Goal: Task Accomplishment & Management: Manage account settings

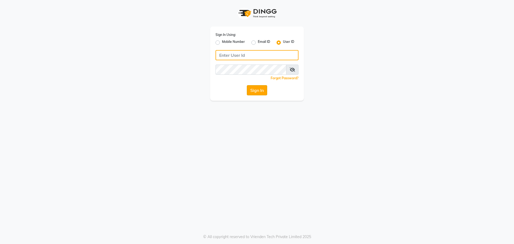
type input "kajol123"
click at [260, 89] on button "Sign In" at bounding box center [257, 90] width 20 height 10
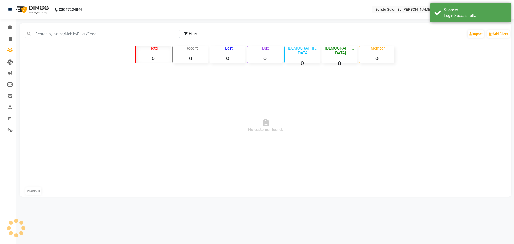
select select "en"
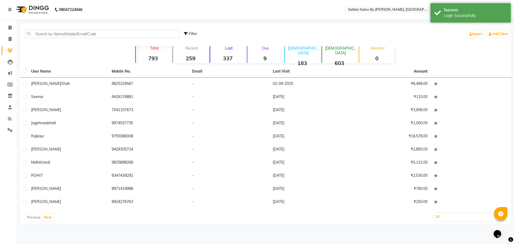
click at [16, 39] on main "Filter Import Add Client Total 793 Recent 259 Lost 337 Due 9 [DEMOGRAPHIC_DATA]…" at bounding box center [265, 127] width 498 height 209
click at [13, 40] on span at bounding box center [9, 39] width 9 height 6
select select "6878"
select select "service"
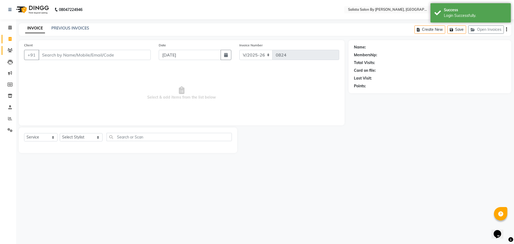
click at [3, 52] on link "Clients" at bounding box center [8, 50] width 13 height 9
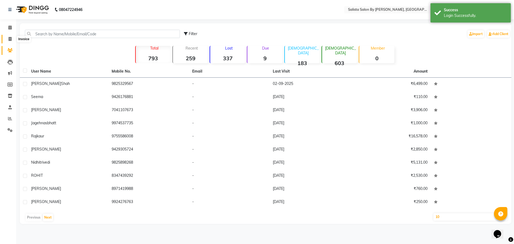
click at [10, 37] on icon at bounding box center [10, 39] width 3 height 4
select select "6878"
select select "service"
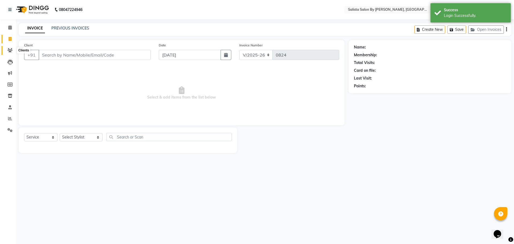
click at [11, 50] on icon at bounding box center [10, 50] width 5 height 4
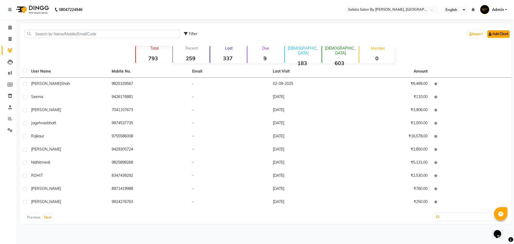
click at [491, 36] on link "Add Client" at bounding box center [499, 34] width 23 height 8
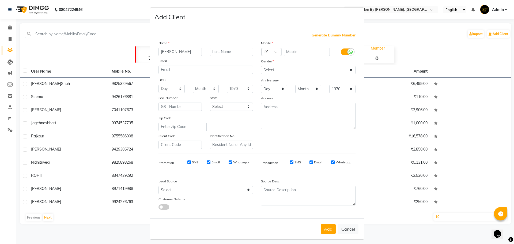
type input "[PERSON_NAME]"
click at [222, 46] on div "Name" at bounding box center [206, 44] width 103 height 8
drag, startPoint x: 222, startPoint y: 48, endPoint x: 222, endPoint y: 53, distance: 5.6
click at [222, 49] on input "text" at bounding box center [231, 52] width 43 height 8
type input "SEP"
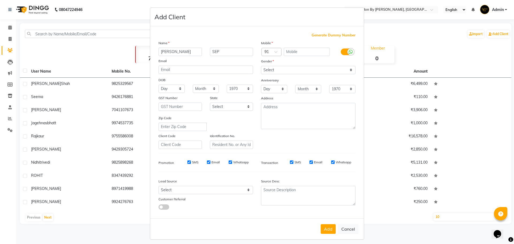
click at [299, 57] on div "Mobile Country Code × 91 Gender Select [DEMOGRAPHIC_DATA] [DEMOGRAPHIC_DATA] Ot…" at bounding box center [308, 94] width 103 height 109
click at [298, 50] on input "text" at bounding box center [307, 52] width 46 height 8
type input "9016617243"
click at [293, 69] on select "Select [DEMOGRAPHIC_DATA] [DEMOGRAPHIC_DATA] Other Prefer Not To Say" at bounding box center [308, 70] width 95 height 8
select select "[DEMOGRAPHIC_DATA]"
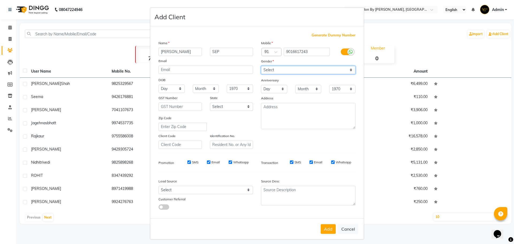
click at [261, 66] on select "Select [DEMOGRAPHIC_DATA] [DEMOGRAPHIC_DATA] Other Prefer Not To Say" at bounding box center [308, 70] width 95 height 8
click at [326, 232] on button "Add" at bounding box center [328, 229] width 15 height 10
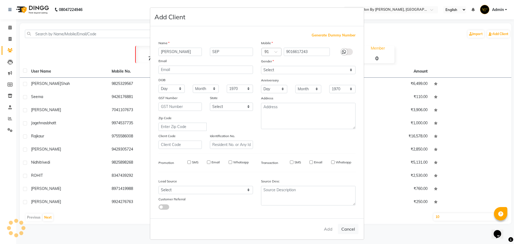
select select
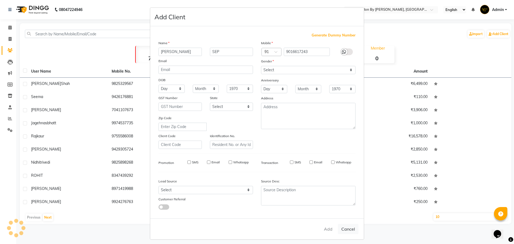
select select
checkbox input "false"
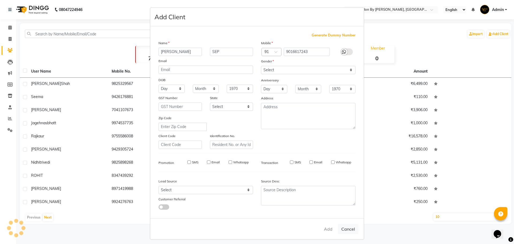
checkbox input "false"
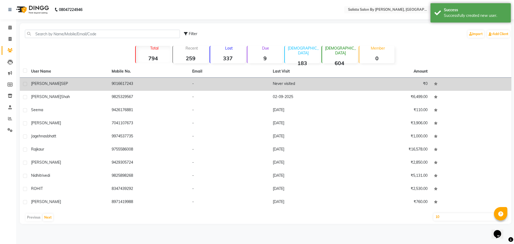
click at [304, 84] on td "Never visited" at bounding box center [310, 84] width 81 height 13
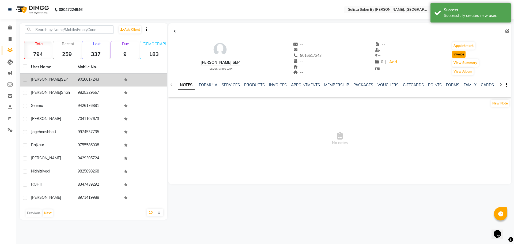
click at [457, 55] on button "Invoice" at bounding box center [459, 55] width 13 height 8
select select "service"
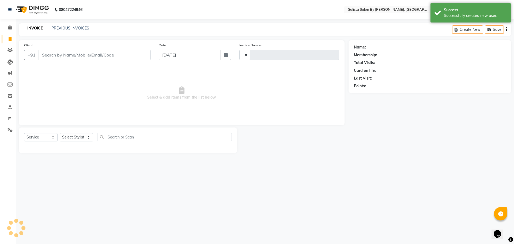
type input "0824"
select select "6878"
type input "9016617243"
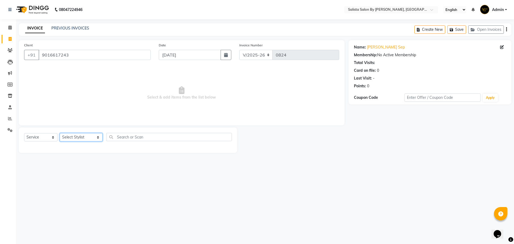
click at [76, 136] on select "Select Stylist AMIT [PERSON_NAME] kantibbai [PERSON_NAME] [PERSON_NAME] [PERSON…" at bounding box center [81, 137] width 43 height 8
select select "69301"
click at [60, 133] on select "Select Stylist AMIT [PERSON_NAME] kantibbai [PERSON_NAME] [PERSON_NAME] [PERSON…" at bounding box center [81, 137] width 43 height 8
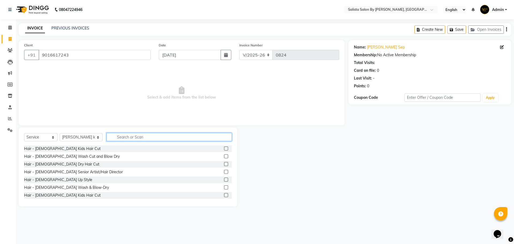
click at [140, 136] on input "text" at bounding box center [169, 137] width 125 height 8
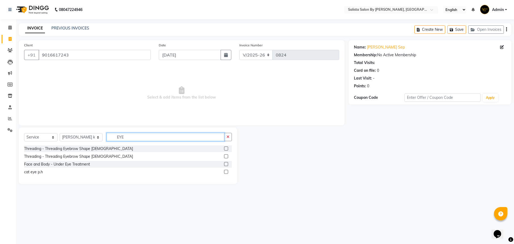
type input "EYE"
click at [226, 156] on label at bounding box center [226, 156] width 4 height 4
click at [226, 156] on input "checkbox" at bounding box center [225, 156] width 3 height 3
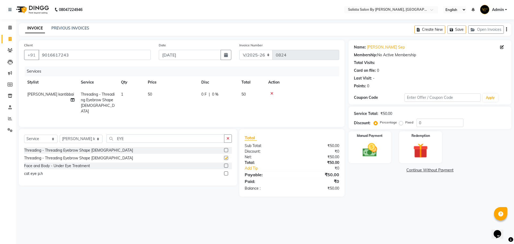
checkbox input "false"
click at [209, 144] on div "Select Service Product Membership Package Voucher Prepaid Gift Card Select Styl…" at bounding box center [128, 141] width 208 height 13
click at [213, 141] on input "EYE" at bounding box center [166, 139] width 118 height 8
type input "E"
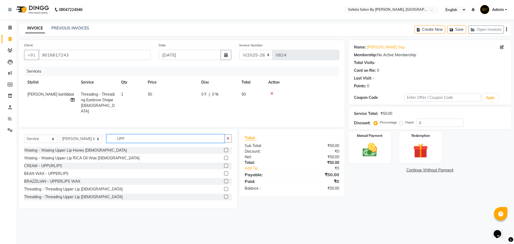
type input "UPP"
click at [224, 197] on label at bounding box center [226, 197] width 4 height 4
click at [224, 197] on input "checkbox" at bounding box center [225, 196] width 3 height 3
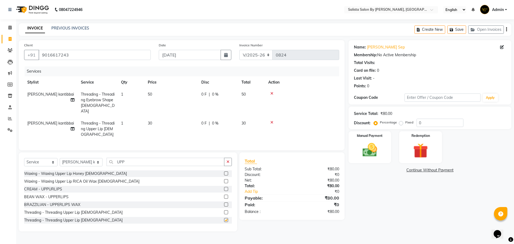
checkbox input "false"
click at [144, 159] on input "UPP" at bounding box center [166, 162] width 118 height 8
type input "U"
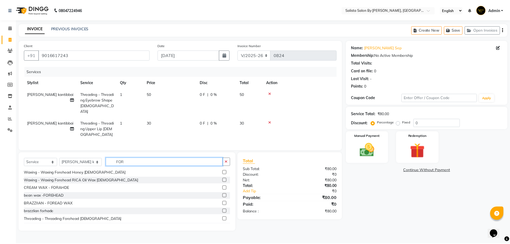
scroll to position [16, 0]
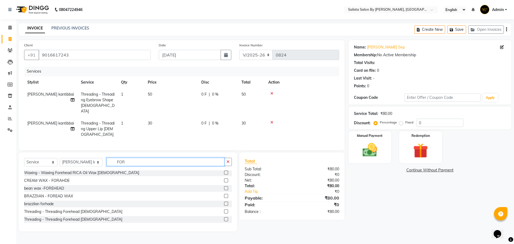
type input "FOR"
click at [224, 217] on label at bounding box center [226, 219] width 4 height 4
click at [224, 218] on input "checkbox" at bounding box center [225, 219] width 3 height 3
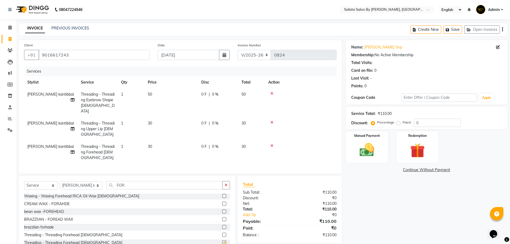
checkbox input "false"
click at [212, 182] on input "FOR" at bounding box center [164, 185] width 116 height 8
type input "F"
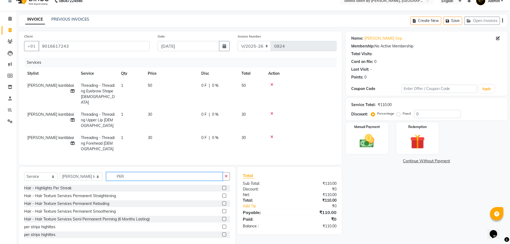
scroll to position [17, 0]
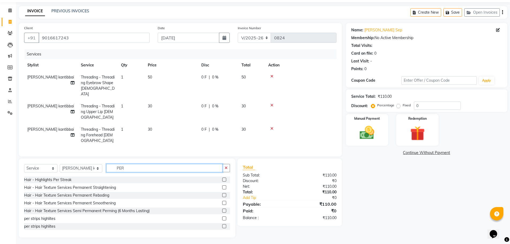
type input "PER"
click at [222, 217] on label at bounding box center [224, 219] width 4 height 4
click at [222, 217] on input "checkbox" at bounding box center [223, 218] width 3 height 3
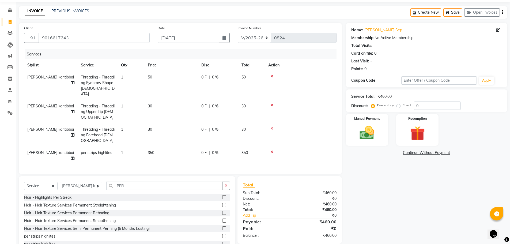
click at [222, 234] on label at bounding box center [224, 236] width 4 height 4
click at [222, 235] on input "checkbox" at bounding box center [223, 236] width 3 height 3
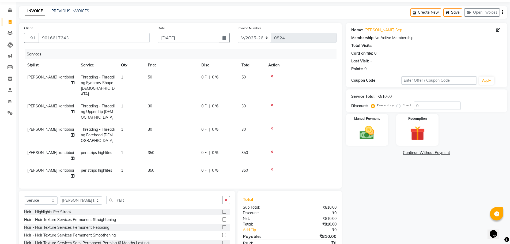
checkbox input "false"
click at [274, 168] on div at bounding box center [300, 170] width 65 height 4
click at [271, 168] on icon at bounding box center [272, 170] width 3 height 4
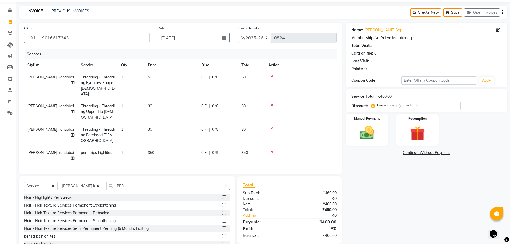
click at [121, 147] on td "1" at bounding box center [131, 156] width 27 height 18
select select "69301"
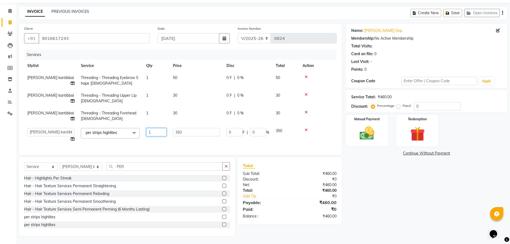
click at [162, 132] on input "1" at bounding box center [156, 132] width 20 height 8
type input "4"
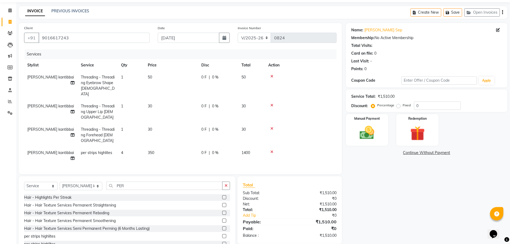
drag, startPoint x: 327, startPoint y: 141, endPoint x: 234, endPoint y: 103, distance: 101.0
click at [327, 147] on td at bounding box center [301, 156] width 72 height 18
click at [46, 150] on span "[PERSON_NAME] kantibbai" at bounding box center [50, 152] width 47 height 5
click at [46, 147] on div "Services Stylist Service Qty Price Disc Total Action [PERSON_NAME] kantibbai Th…" at bounding box center [180, 109] width 313 height 120
select select "69301"
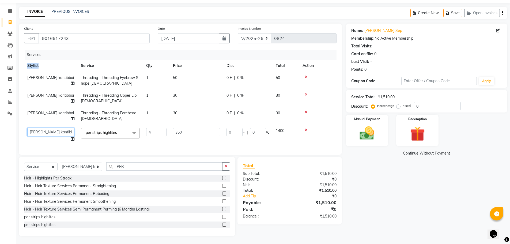
click at [51, 132] on select "AMIT [PERSON_NAME] kantibbai [PERSON_NAME] [PERSON_NAME] [PERSON_NAME] [PERSON_…" at bounding box center [50, 132] width 47 height 8
drag, startPoint x: 185, startPoint y: 131, endPoint x: 181, endPoint y: 128, distance: 4.7
click at [185, 131] on input "350" at bounding box center [196, 132] width 47 height 8
type input "3"
type input "300"
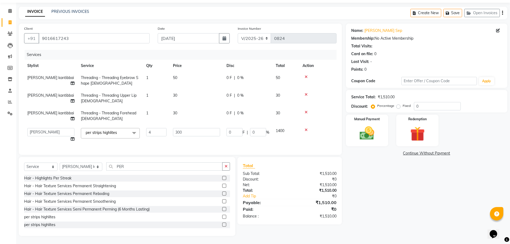
click at [324, 126] on tbody "[PERSON_NAME] kantibbai Threading - Threading Eyebrow Shape [DEMOGRAPHIC_DATA] …" at bounding box center [180, 108] width 313 height 73
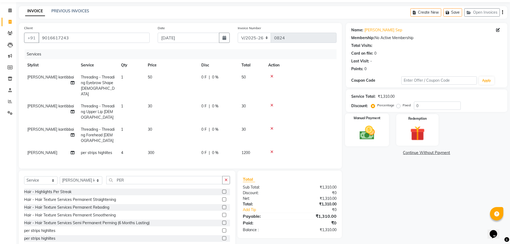
click at [382, 137] on div "Manual Payment" at bounding box center [367, 130] width 44 height 33
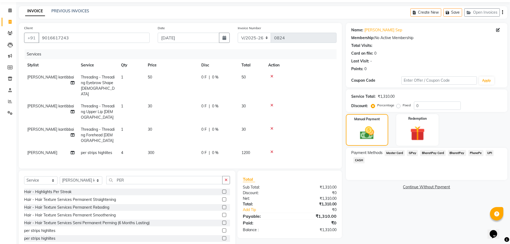
click at [356, 159] on span "CASH" at bounding box center [360, 160] width 12 height 6
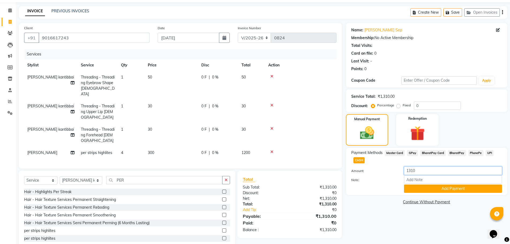
click at [426, 171] on input "1310" at bounding box center [453, 171] width 98 height 8
click at [426, 192] on button "Add Payment" at bounding box center [453, 189] width 98 height 8
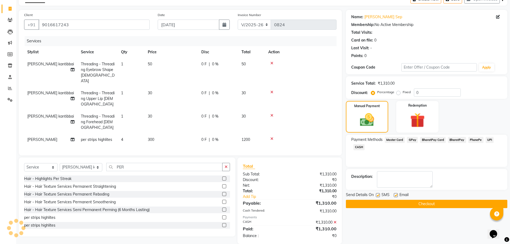
scroll to position [37, 0]
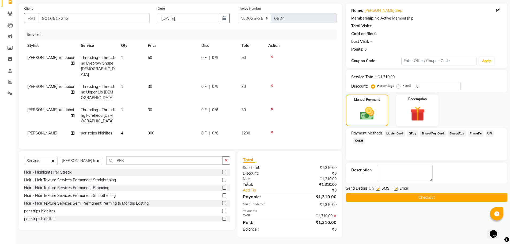
click at [416, 195] on button "Checkout" at bounding box center [427, 197] width 162 height 8
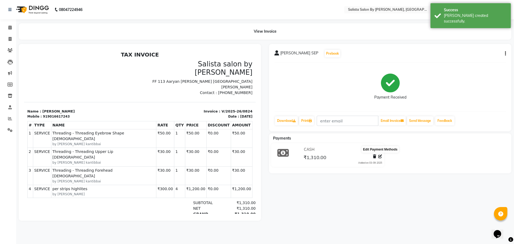
click at [382, 155] on icon at bounding box center [381, 157] width 4 height 4
select select "1"
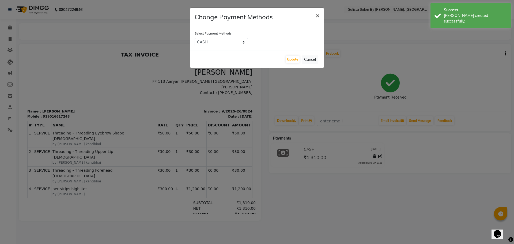
click at [317, 17] on span "×" at bounding box center [318, 15] width 4 height 8
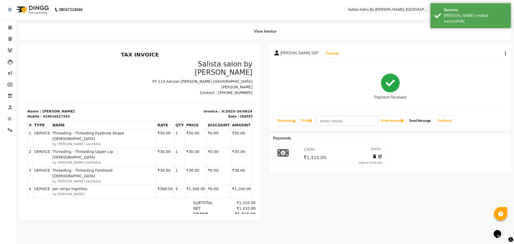
click at [427, 124] on button "Send Message" at bounding box center [420, 120] width 26 height 9
click at [479, 31] on div "View Invoice" at bounding box center [265, 31] width 493 height 16
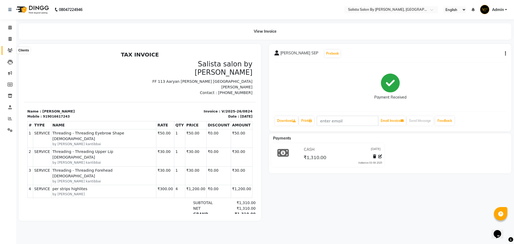
click at [9, 53] on span at bounding box center [9, 50] width 9 height 6
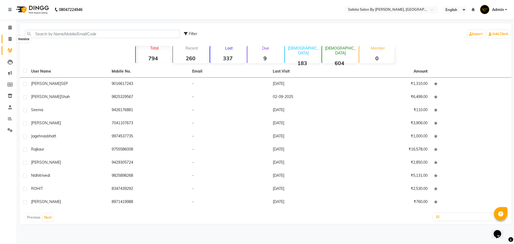
click at [8, 42] on span at bounding box center [9, 39] width 9 height 6
select select "6878"
select select "service"
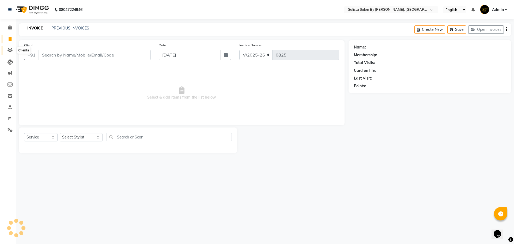
click at [8, 49] on icon at bounding box center [10, 50] width 5 height 4
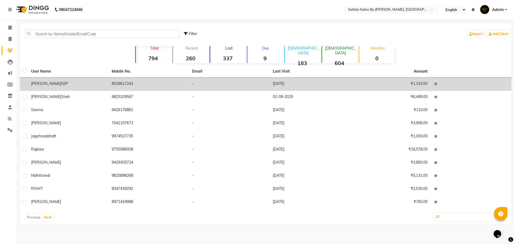
click at [239, 83] on td "-" at bounding box center [229, 84] width 81 height 13
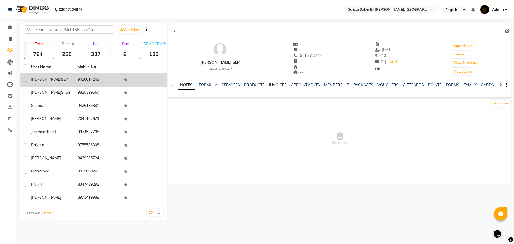
click at [276, 83] on link "INVOICES" at bounding box center [278, 85] width 18 height 5
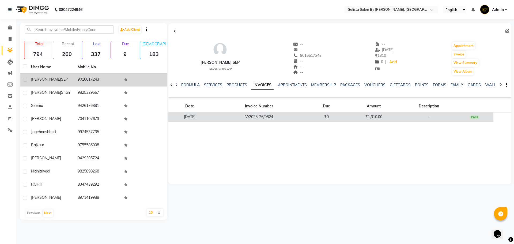
click at [299, 115] on td "V/2025-26/0824" at bounding box center [259, 117] width 96 height 9
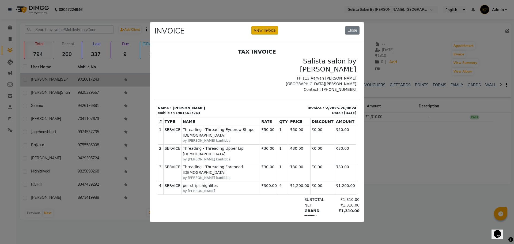
click at [260, 31] on button "View Invoice" at bounding box center [265, 30] width 27 height 8
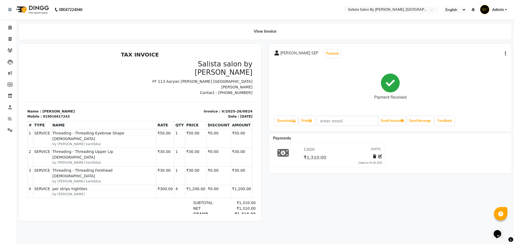
click at [506, 54] on icon "button" at bounding box center [505, 54] width 1 height 0
click at [473, 59] on div "Edit Invoice" at bounding box center [479, 60] width 37 height 7
select select "service"
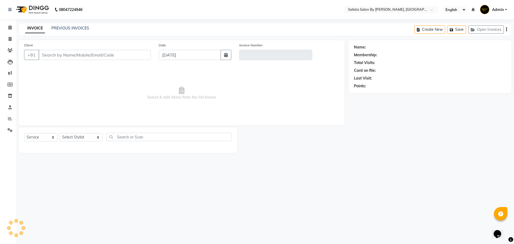
type input "9016617243"
type input "V/2025-26/0824"
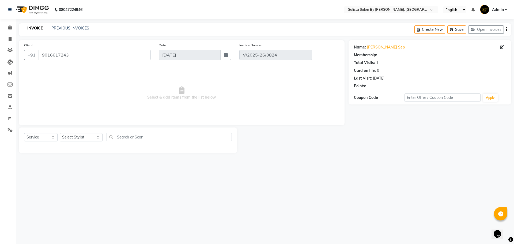
select select "select"
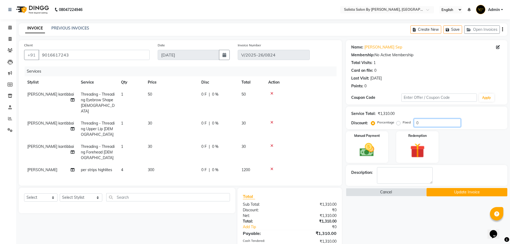
click at [415, 124] on input "0" at bounding box center [437, 123] width 47 height 8
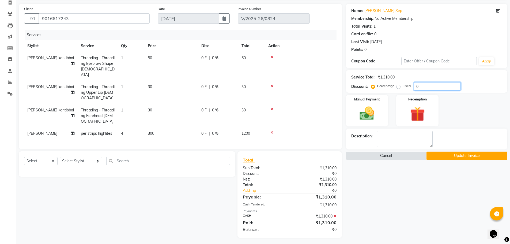
scroll to position [37, 0]
click at [335, 214] on icon at bounding box center [335, 216] width 3 height 4
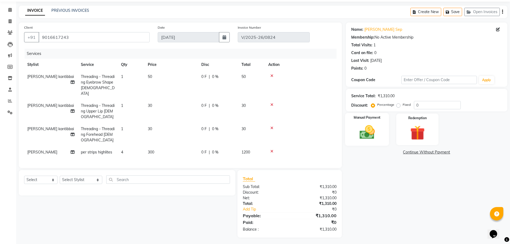
click at [362, 134] on img at bounding box center [367, 132] width 25 height 17
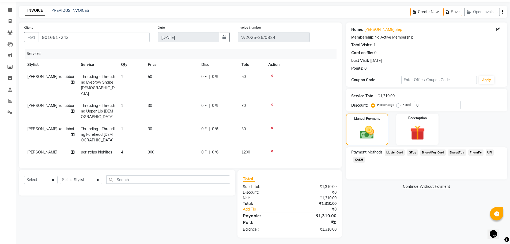
click at [361, 158] on span "CASH" at bounding box center [360, 160] width 12 height 6
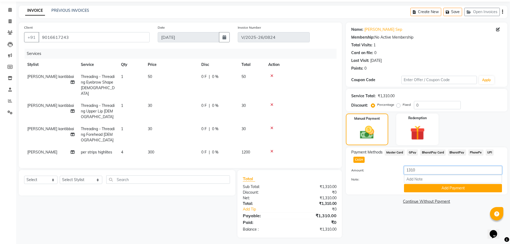
click at [418, 170] on input "1310" at bounding box center [453, 170] width 98 height 8
type input "1300"
click at [428, 185] on button "Add Payment" at bounding box center [453, 188] width 98 height 8
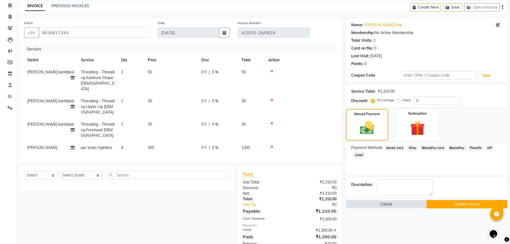
scroll to position [37, 0]
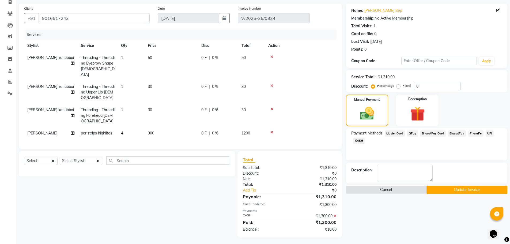
click at [454, 188] on button "Update Invoice" at bounding box center [467, 190] width 81 height 8
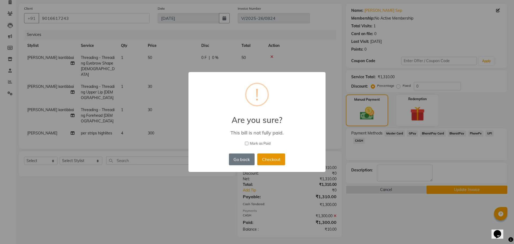
click at [275, 163] on button "Checkout" at bounding box center [272, 160] width 28 height 12
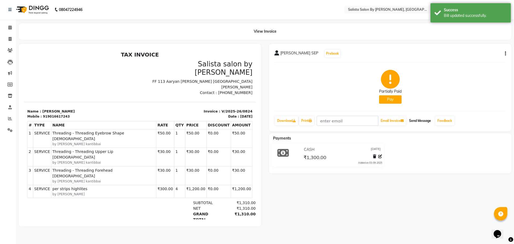
click at [425, 124] on button "Send Message" at bounding box center [420, 120] width 26 height 9
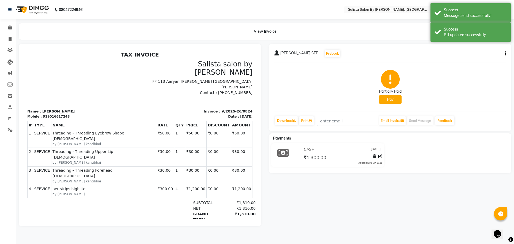
click at [16, 44] on div at bounding box center [140, 135] width 251 height 182
click at [12, 49] on icon at bounding box center [10, 50] width 5 height 4
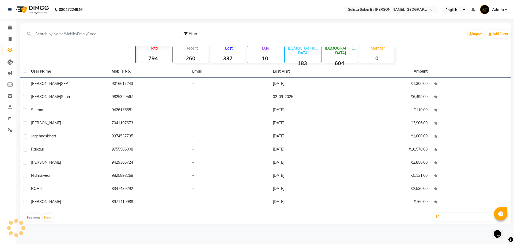
drag, startPoint x: 158, startPoint y: 206, endPoint x: 159, endPoint y: 210, distance: 3.9
click at [158, 210] on div "User Name Mobile No. Email Last Visit Amount [PERSON_NAME] SEP 9016617243 - [DA…" at bounding box center [266, 144] width 492 height 159
click at [5, 52] on link "Clients" at bounding box center [8, 50] width 13 height 9
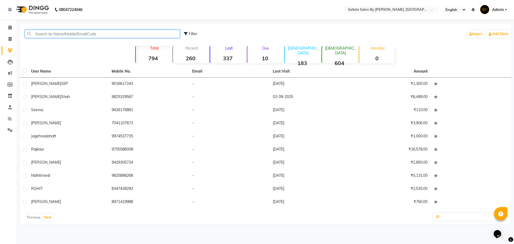
click at [57, 34] on input "text" at bounding box center [102, 34] width 155 height 8
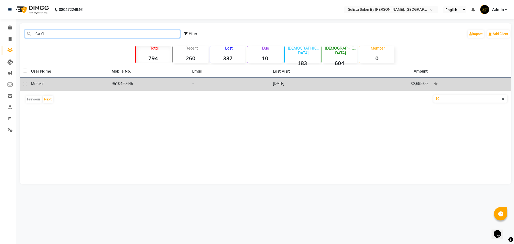
type input "SAKI"
click at [193, 87] on td "-" at bounding box center [229, 84] width 81 height 13
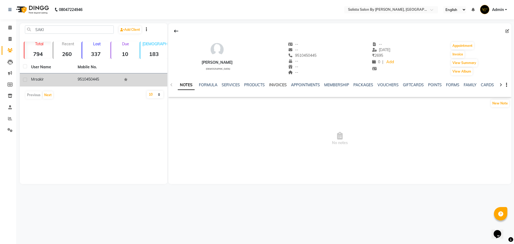
click at [276, 84] on link "INVOICES" at bounding box center [278, 85] width 18 height 5
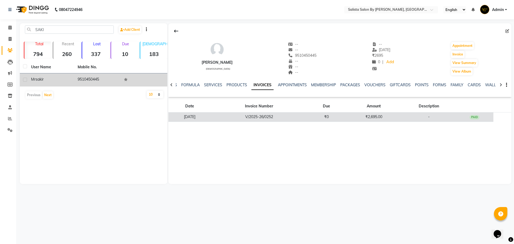
click at [299, 114] on td "V/2025-26/0252" at bounding box center [259, 117] width 96 height 9
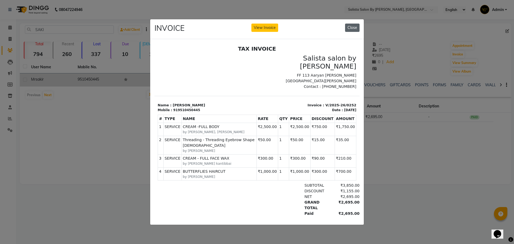
click at [354, 25] on button "Close" at bounding box center [352, 28] width 14 height 8
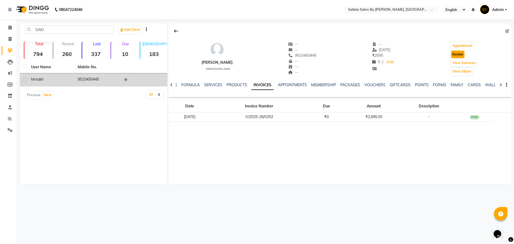
click at [454, 54] on button "Invoice" at bounding box center [458, 55] width 13 height 8
select select "service"
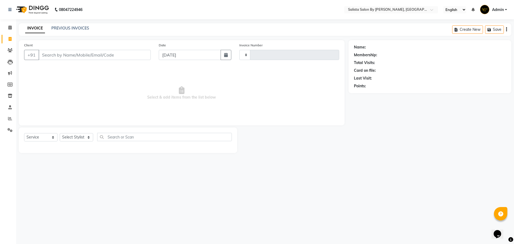
type input "0825"
select select "6878"
type input "9510450445"
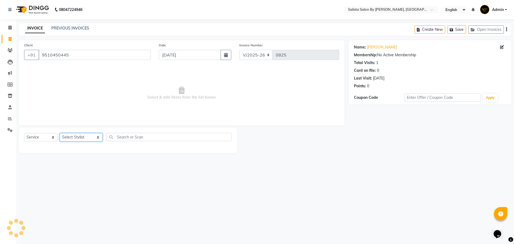
click at [80, 138] on select "Select Stylist AMIT [PERSON_NAME] kantibbai [PERSON_NAME] [PERSON_NAME] [PERSON…" at bounding box center [81, 137] width 43 height 8
select select "69301"
click at [60, 133] on select "Select Stylist AMIT [PERSON_NAME] kantibbai [PERSON_NAME] [PERSON_NAME] [PERSON…" at bounding box center [81, 137] width 43 height 8
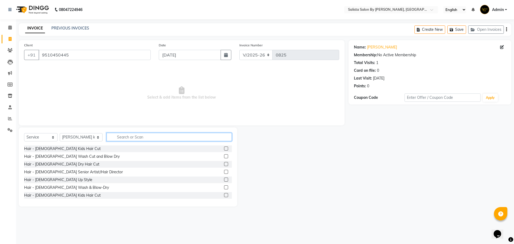
click at [123, 139] on input "text" at bounding box center [169, 137] width 125 height 8
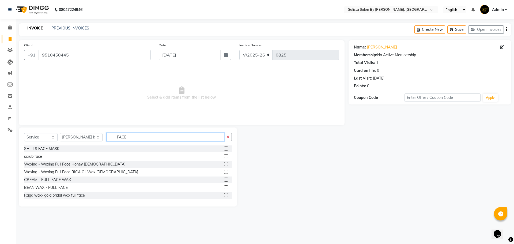
type input "FACE"
click at [224, 179] on label at bounding box center [226, 180] width 4 height 4
click at [224, 179] on input "checkbox" at bounding box center [225, 179] width 3 height 3
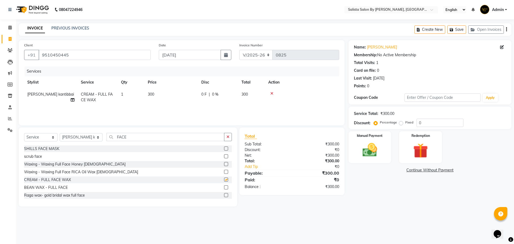
checkbox input "false"
click at [122, 134] on input "FACE" at bounding box center [166, 137] width 118 height 8
type input "F"
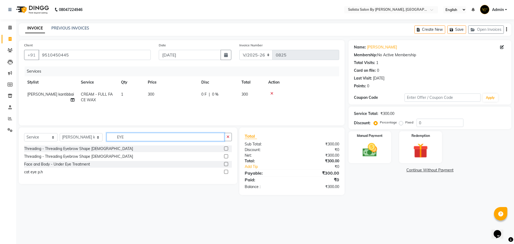
type input "EYE"
click at [227, 157] on label at bounding box center [226, 156] width 4 height 4
click at [227, 157] on input "checkbox" at bounding box center [225, 156] width 3 height 3
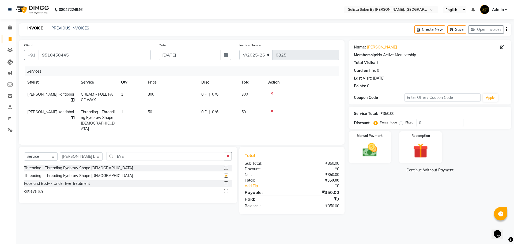
checkbox input "false"
click at [167, 153] on input "EYE" at bounding box center [166, 156] width 118 height 8
type input "E"
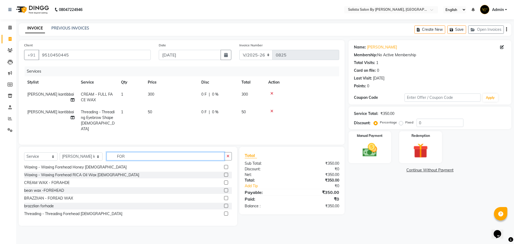
scroll to position [16, 0]
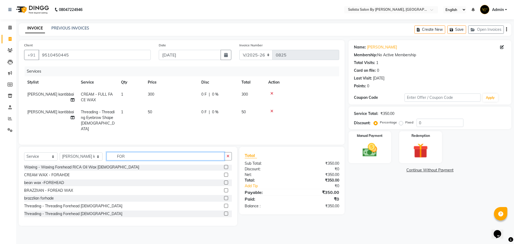
type input "FOR"
click at [224, 212] on label at bounding box center [226, 214] width 4 height 4
click at [224, 212] on input "checkbox" at bounding box center [225, 213] width 3 height 3
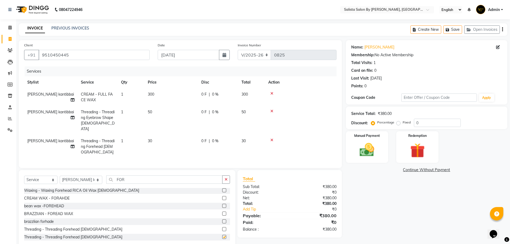
checkbox input "false"
click at [416, 125] on input "0" at bounding box center [437, 123] width 47 height 8
type input "10"
click at [374, 144] on img at bounding box center [367, 149] width 25 height 17
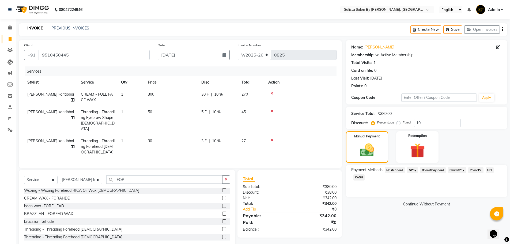
click at [363, 178] on span "CASH" at bounding box center [360, 177] width 12 height 6
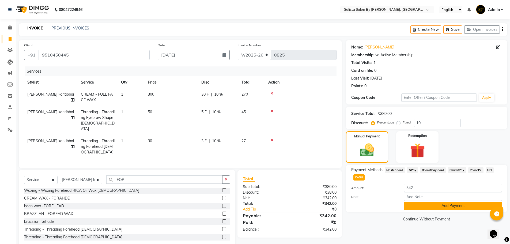
click at [445, 205] on button "Add Payment" at bounding box center [453, 206] width 98 height 8
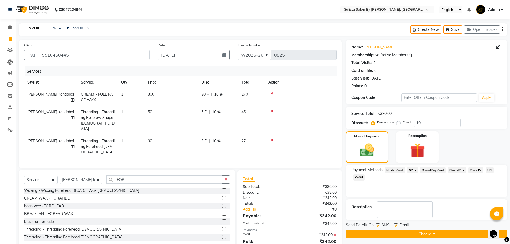
click at [443, 236] on button "Checkout" at bounding box center [427, 234] width 162 height 8
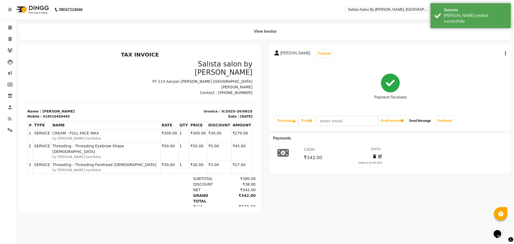
click at [426, 124] on button "Send Message" at bounding box center [420, 120] width 26 height 9
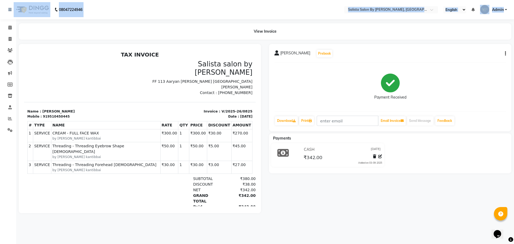
click at [17, 46] on body "08047224946 Select Location × Salista Salon By [PERSON_NAME], Club O7 Road [PER…" at bounding box center [257, 122] width 514 height 244
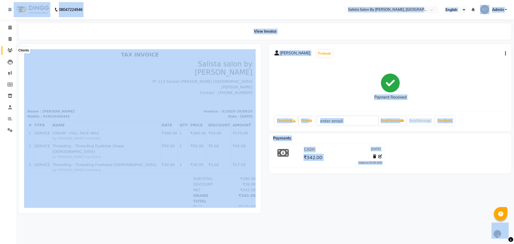
click at [6, 53] on link "Clients" at bounding box center [8, 50] width 13 height 9
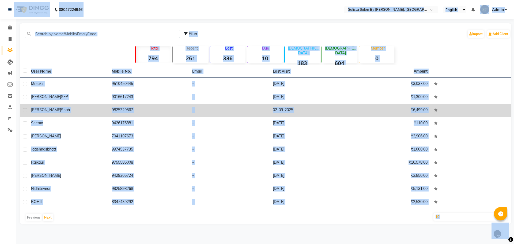
click at [494, 107] on td at bounding box center [471, 110] width 81 height 13
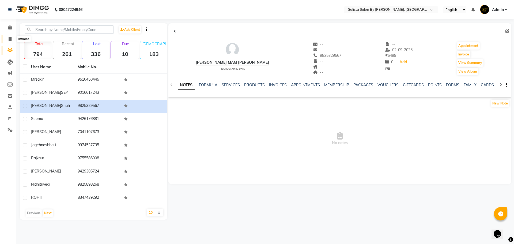
click at [9, 42] on span at bounding box center [9, 39] width 9 height 6
select select "service"
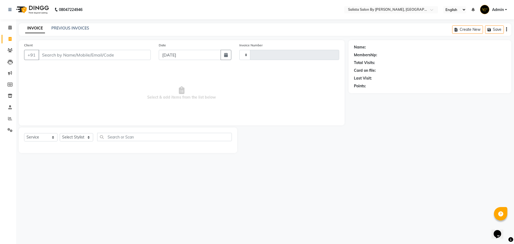
type input "0826"
select select "6878"
click at [9, 56] on li "Leads" at bounding box center [8, 62] width 16 height 12
click at [9, 53] on span at bounding box center [9, 50] width 9 height 6
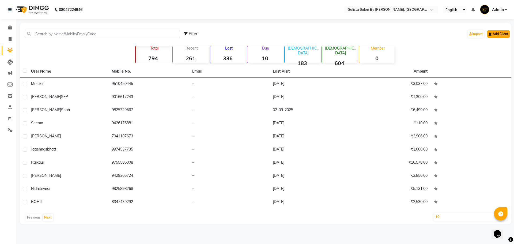
click at [499, 33] on link "Add Client" at bounding box center [499, 34] width 23 height 8
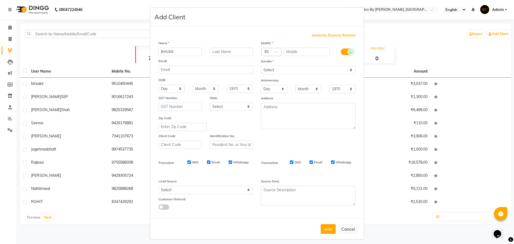
type input "BHUMI"
click at [241, 48] on input "text" at bounding box center [231, 52] width 43 height 8
type input "SHAH"
click at [319, 54] on input "text" at bounding box center [307, 52] width 46 height 8
type input "8454014688"
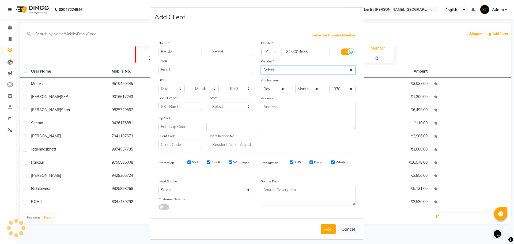
drag, startPoint x: 296, startPoint y: 70, endPoint x: 293, endPoint y: 69, distance: 2.8
click at [296, 70] on select "Select [DEMOGRAPHIC_DATA] [DEMOGRAPHIC_DATA] Other Prefer Not To Say" at bounding box center [308, 70] width 95 height 8
select select "[DEMOGRAPHIC_DATA]"
click at [261, 66] on select "Select [DEMOGRAPHIC_DATA] [DEMOGRAPHIC_DATA] Other Prefer Not To Say" at bounding box center [308, 70] width 95 height 8
click at [294, 51] on input "8454014688" at bounding box center [307, 52] width 46 height 8
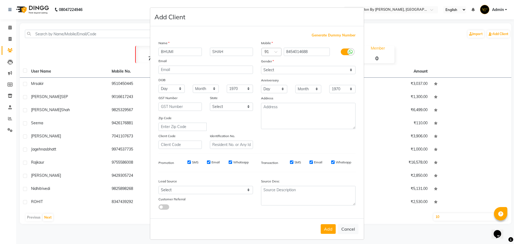
drag, startPoint x: 325, startPoint y: 232, endPoint x: 325, endPoint y: 203, distance: 28.7
click at [324, 231] on button "Add" at bounding box center [328, 229] width 15 height 10
select select
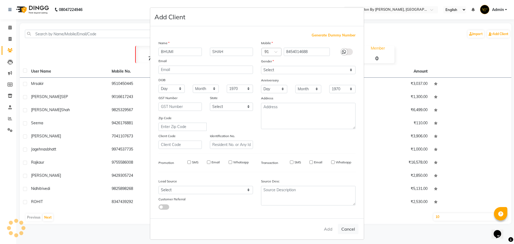
select select
checkbox input "false"
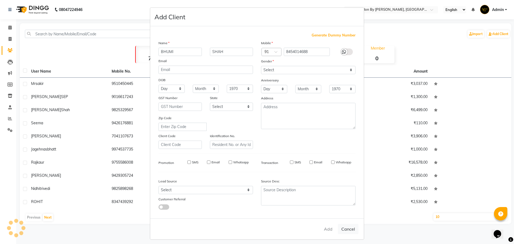
checkbox input "false"
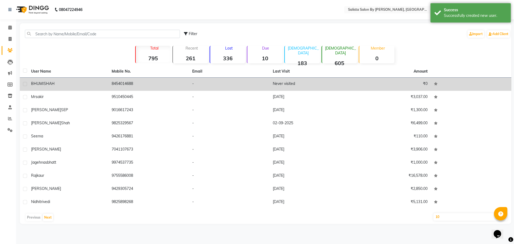
click at [337, 78] on td "Never visited" at bounding box center [310, 84] width 81 height 13
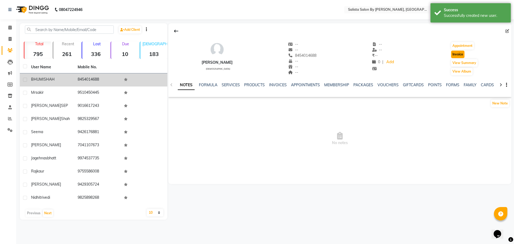
click at [462, 56] on button "Invoice" at bounding box center [458, 55] width 13 height 8
select select "6878"
select select "service"
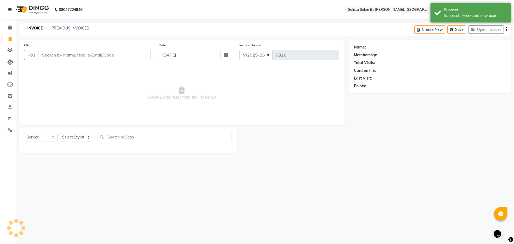
type input "8454014688"
click at [82, 140] on select "Select Stylist AMIT [PERSON_NAME] kantibbai [PERSON_NAME] [PERSON_NAME] [PERSON…" at bounding box center [81, 137] width 43 height 8
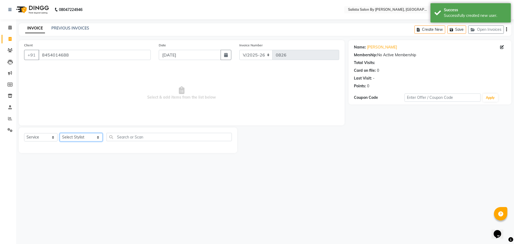
select select "69301"
click at [60, 133] on select "Select Stylist AMIT [PERSON_NAME] kantibbai [PERSON_NAME] [PERSON_NAME] [PERSON…" at bounding box center [81, 137] width 43 height 8
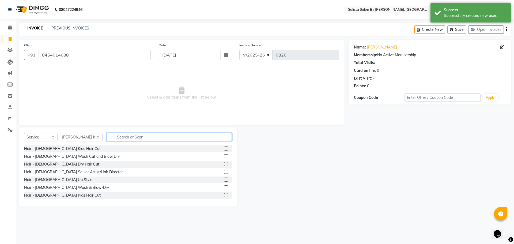
click at [123, 139] on input "text" at bounding box center [169, 137] width 125 height 8
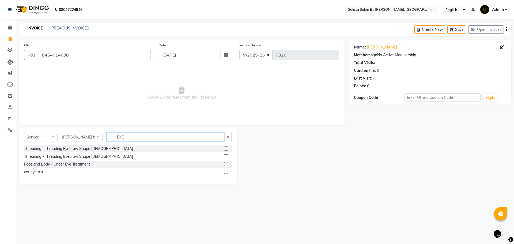
type input "EYE"
click at [226, 157] on label at bounding box center [226, 156] width 4 height 4
click at [226, 157] on input "checkbox" at bounding box center [225, 156] width 3 height 3
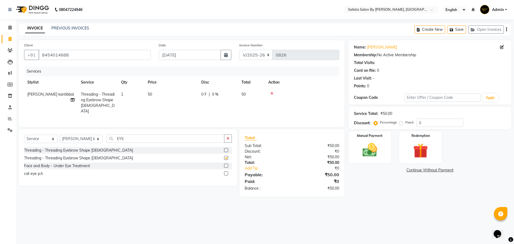
checkbox input "false"
click at [171, 137] on input "EYE" at bounding box center [166, 139] width 118 height 8
type input "E"
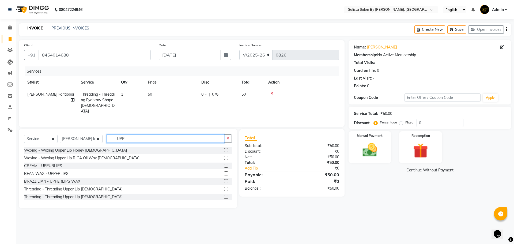
type input "UPP"
click at [224, 195] on label at bounding box center [226, 197] width 4 height 4
click at [224, 195] on input "checkbox" at bounding box center [225, 196] width 3 height 3
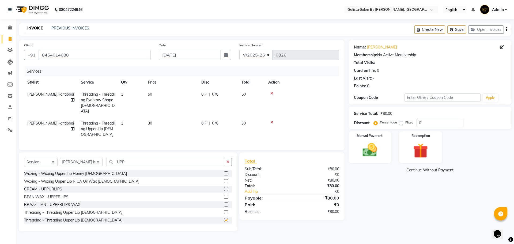
checkbox input "false"
click at [169, 159] on input "UPP" at bounding box center [166, 162] width 118 height 8
type input "U"
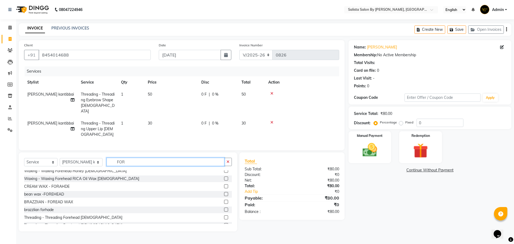
scroll to position [16, 0]
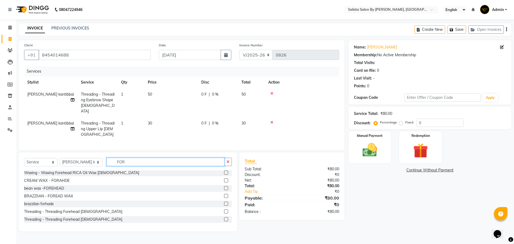
type input "FOR"
click at [224, 219] on label at bounding box center [226, 219] width 4 height 4
click at [224, 219] on input "checkbox" at bounding box center [225, 219] width 3 height 3
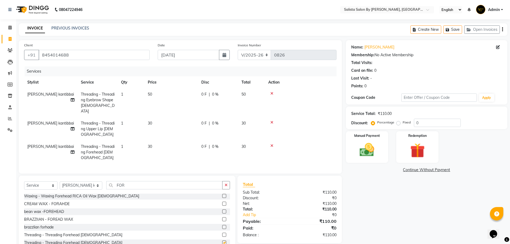
checkbox input "false"
click at [365, 160] on div "Manual Payment" at bounding box center [367, 147] width 44 height 33
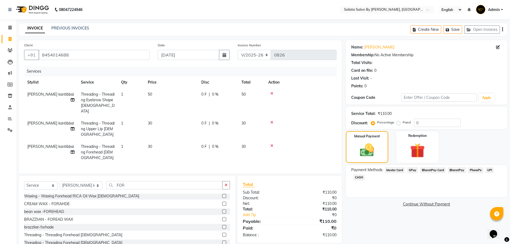
click at [412, 169] on span "GPay" at bounding box center [412, 170] width 11 height 6
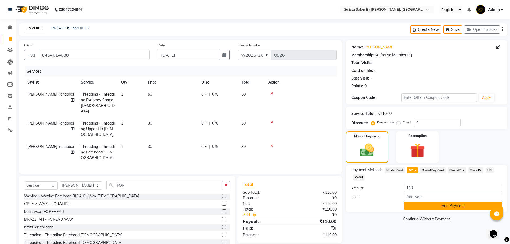
drag, startPoint x: 416, startPoint y: 204, endPoint x: 431, endPoint y: 241, distance: 39.9
click at [416, 206] on button "Add Payment" at bounding box center [453, 206] width 98 height 8
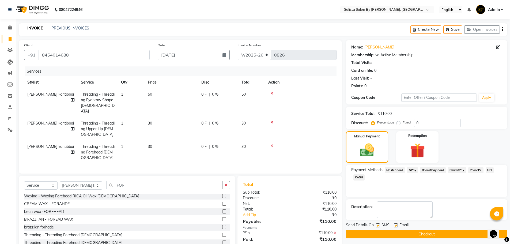
click at [427, 236] on button "Checkout" at bounding box center [427, 234] width 162 height 8
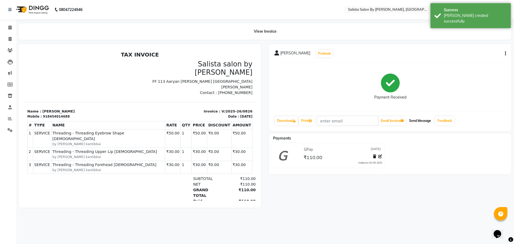
click at [416, 121] on button "Send Message" at bounding box center [420, 120] width 26 height 9
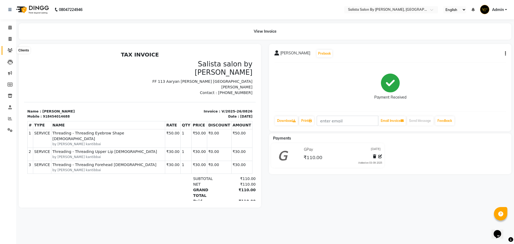
click at [10, 51] on icon at bounding box center [10, 50] width 5 height 4
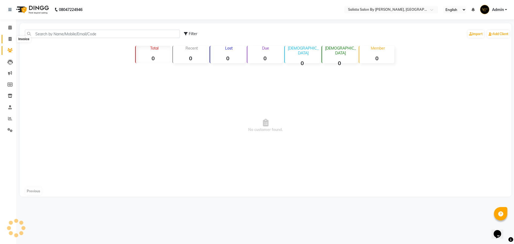
drag, startPoint x: 9, startPoint y: 36, endPoint x: 12, endPoint y: 35, distance: 3.2
click at [9, 36] on span at bounding box center [9, 39] width 9 height 6
select select "service"
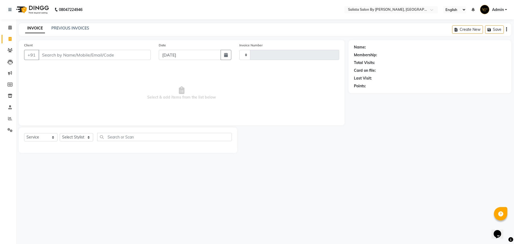
type input "0827"
select select "6878"
click at [65, 27] on link "PREVIOUS INVOICES" at bounding box center [70, 28] width 38 height 5
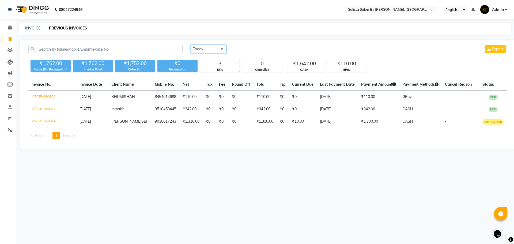
drag, startPoint x: 204, startPoint y: 47, endPoint x: 208, endPoint y: 53, distance: 7.4
click at [205, 49] on select "[DATE] [DATE] Custom Range" at bounding box center [209, 49] width 36 height 8
select select "[DATE]"
click at [191, 45] on select "[DATE] [DATE] Custom Range" at bounding box center [209, 49] width 36 height 8
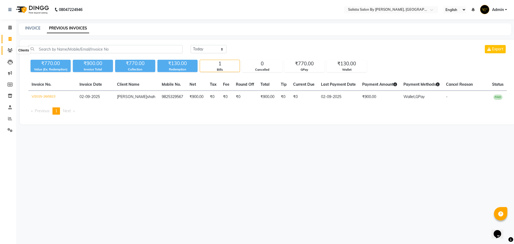
click at [6, 53] on span at bounding box center [9, 50] width 9 height 6
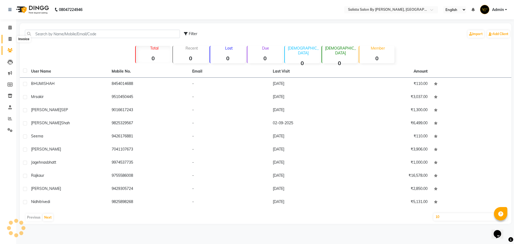
click at [10, 39] on icon at bounding box center [10, 39] width 3 height 4
select select "service"
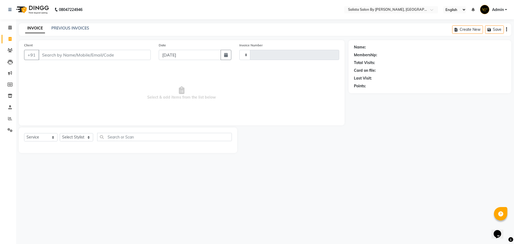
type input "0827"
select select "6878"
click at [70, 25] on div "PREVIOUS INVOICES" at bounding box center [70, 28] width 38 height 6
click at [70, 27] on link "PREVIOUS INVOICES" at bounding box center [70, 28] width 38 height 5
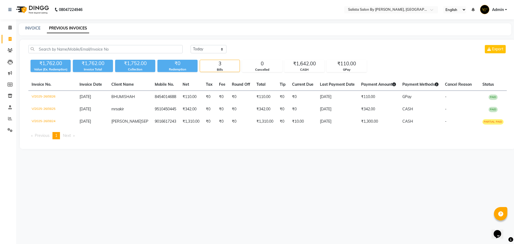
drag, startPoint x: 297, startPoint y: 246, endPoint x: 299, endPoint y: 255, distance: 9.2
click at [299, 244] on html "08047224946 Select Location × Salista Salon By [PERSON_NAME], Club O7 Road [PER…" at bounding box center [257, 122] width 514 height 244
